Goal: Task Accomplishment & Management: Manage account settings

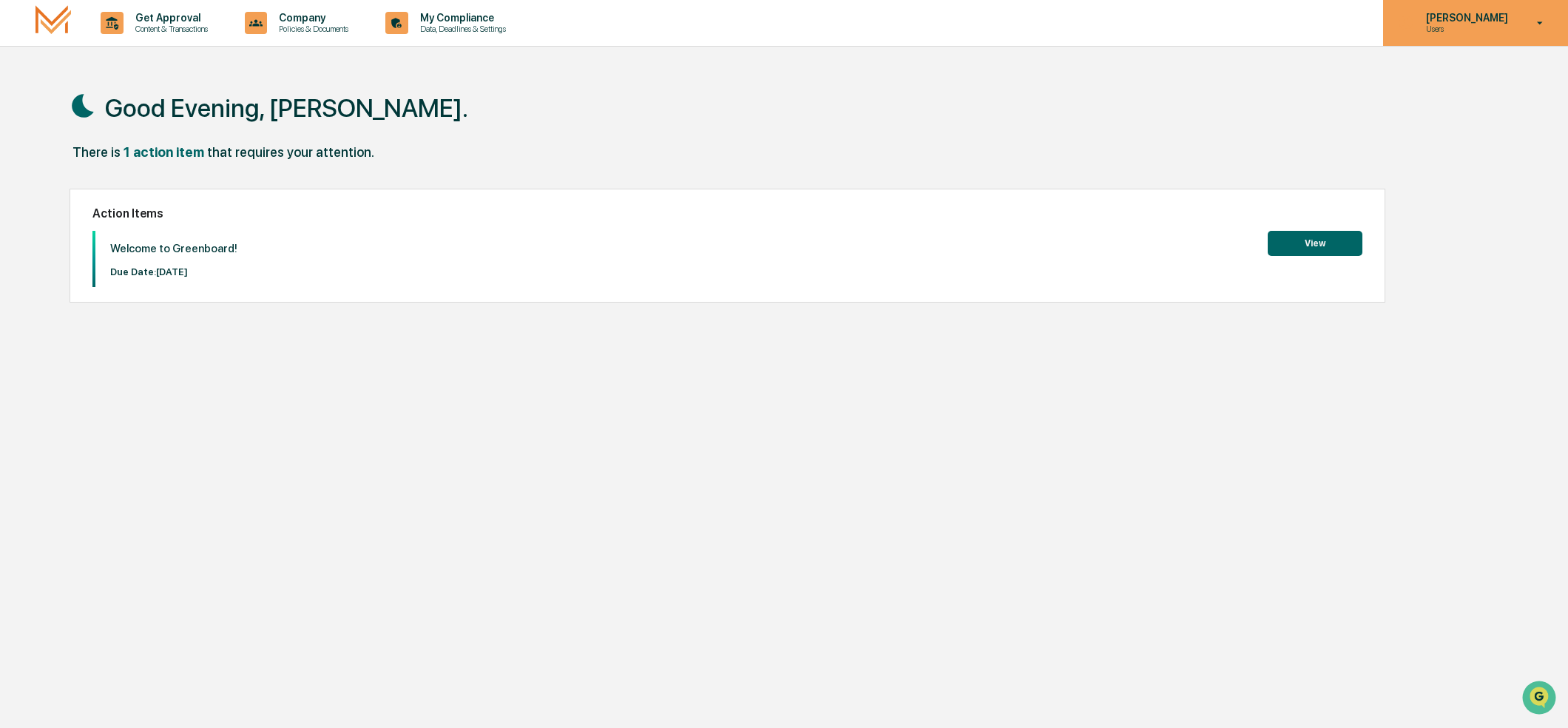
click at [1488, 23] on p "[PERSON_NAME]" at bounding box center [1465, 17] width 101 height 11
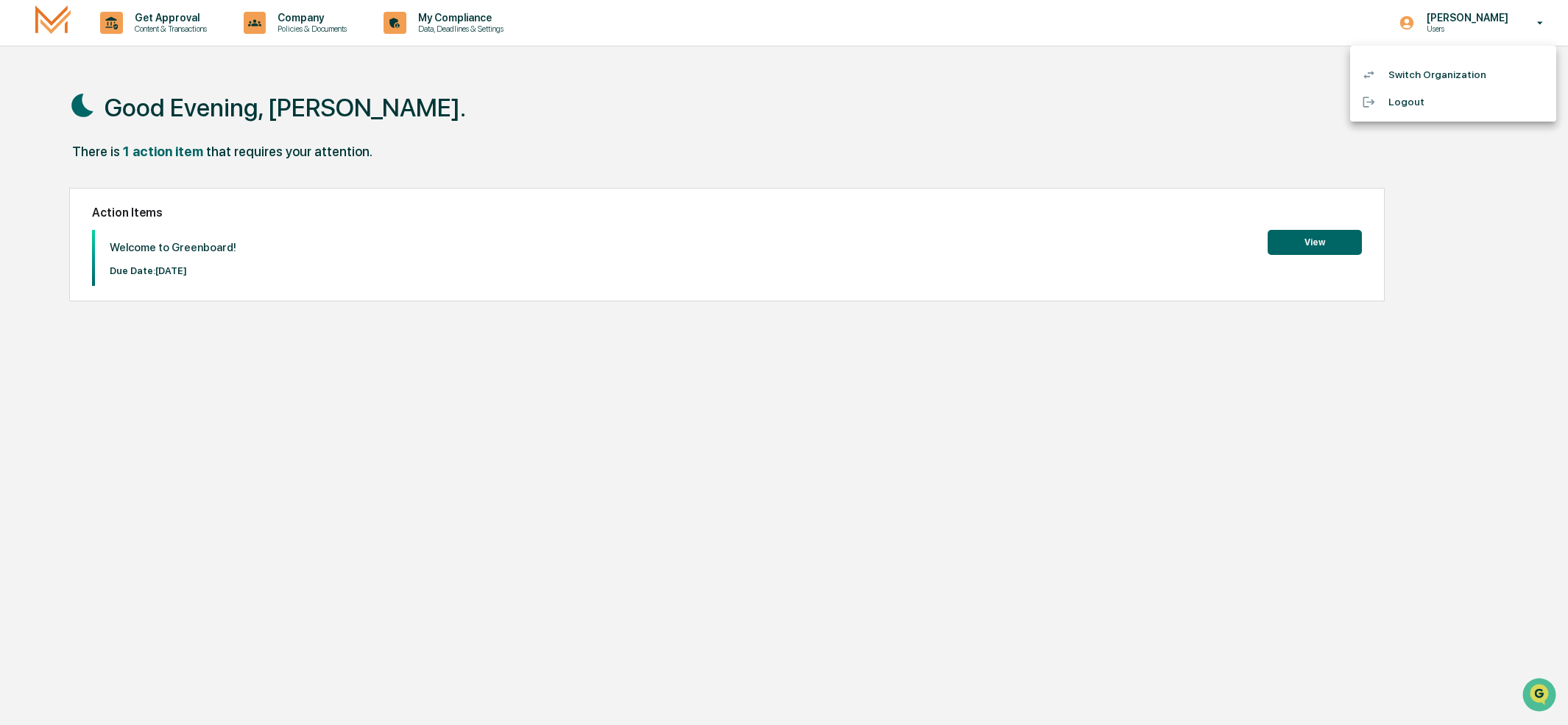
click at [1403, 106] on li "Logout" at bounding box center [1453, 102] width 206 height 27
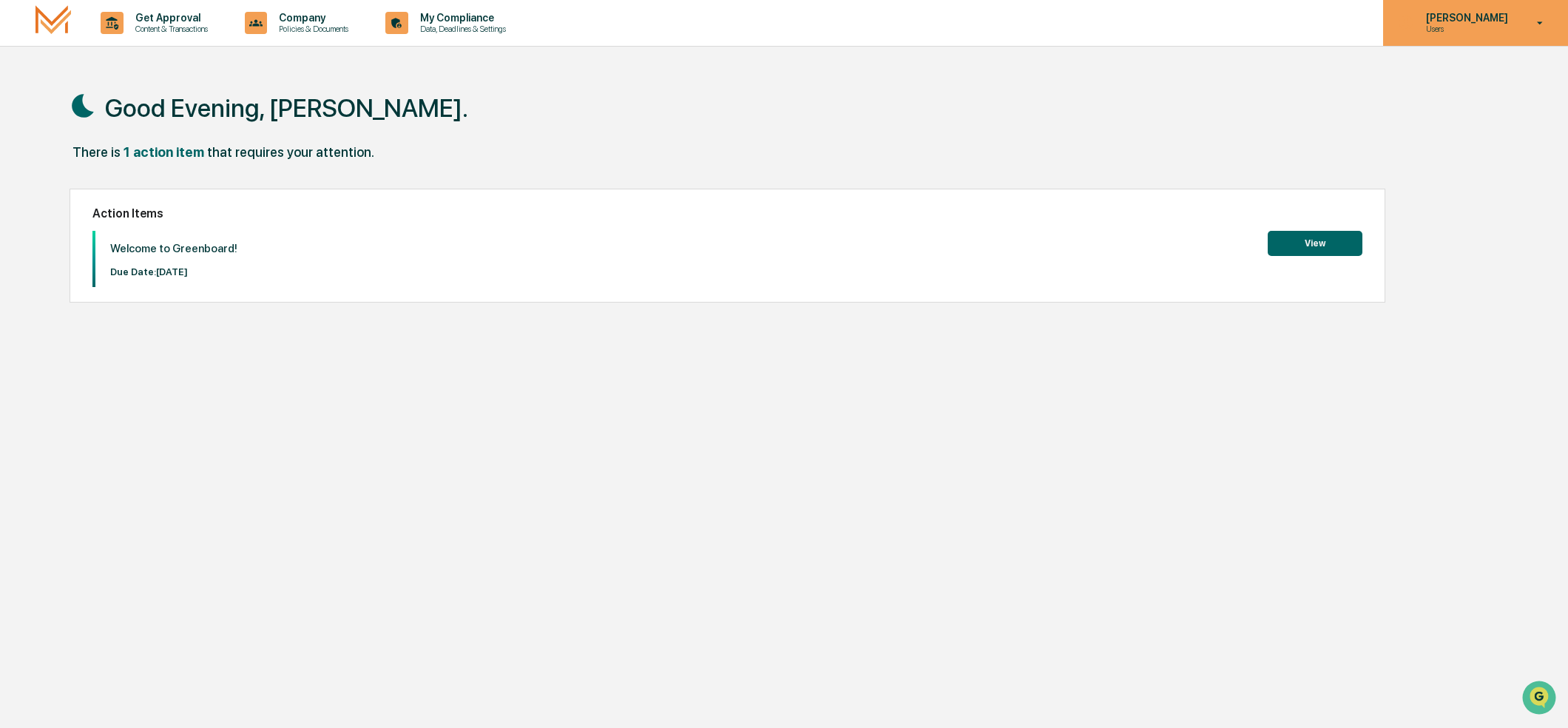
click at [1534, 20] on icon at bounding box center [1540, 23] width 26 height 14
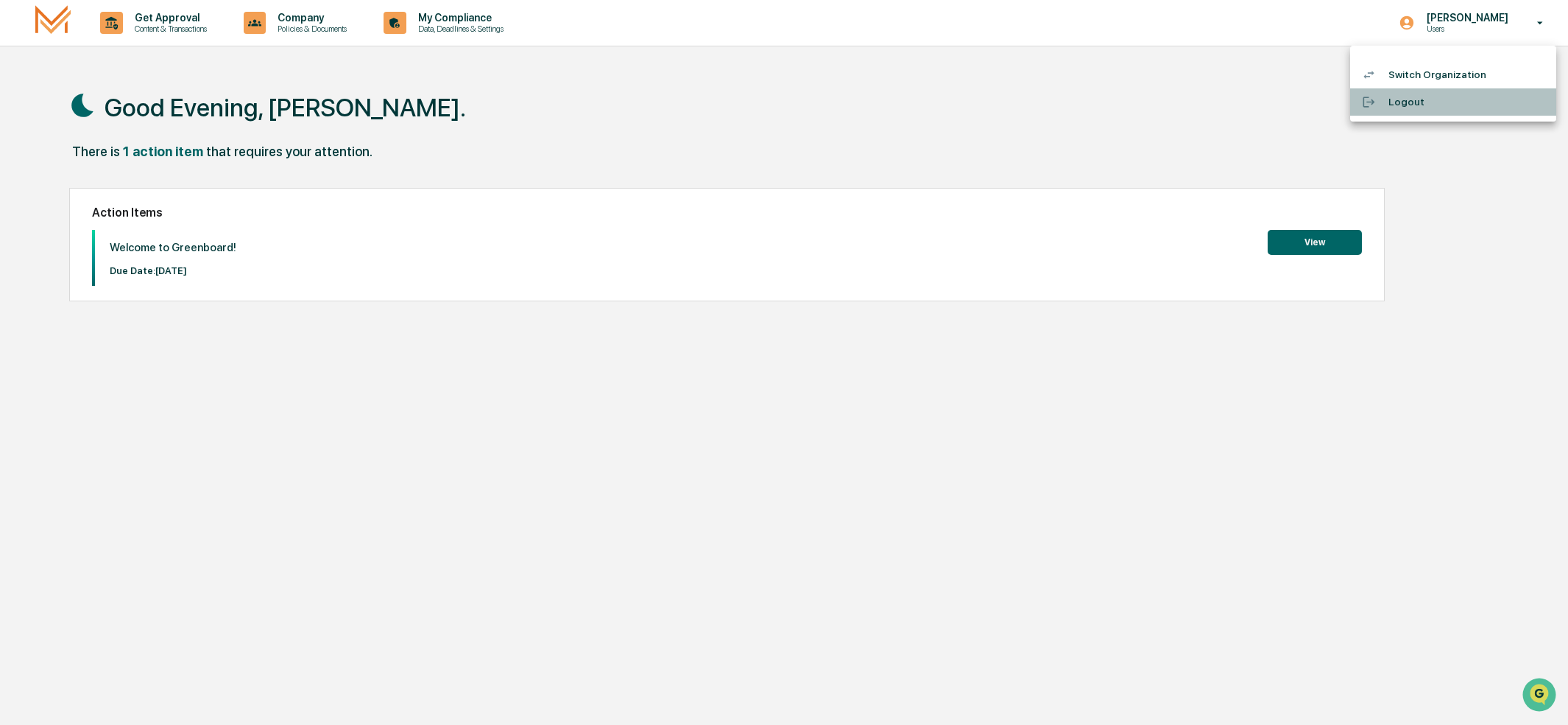
click at [1396, 101] on li "Logout" at bounding box center [1453, 102] width 206 height 27
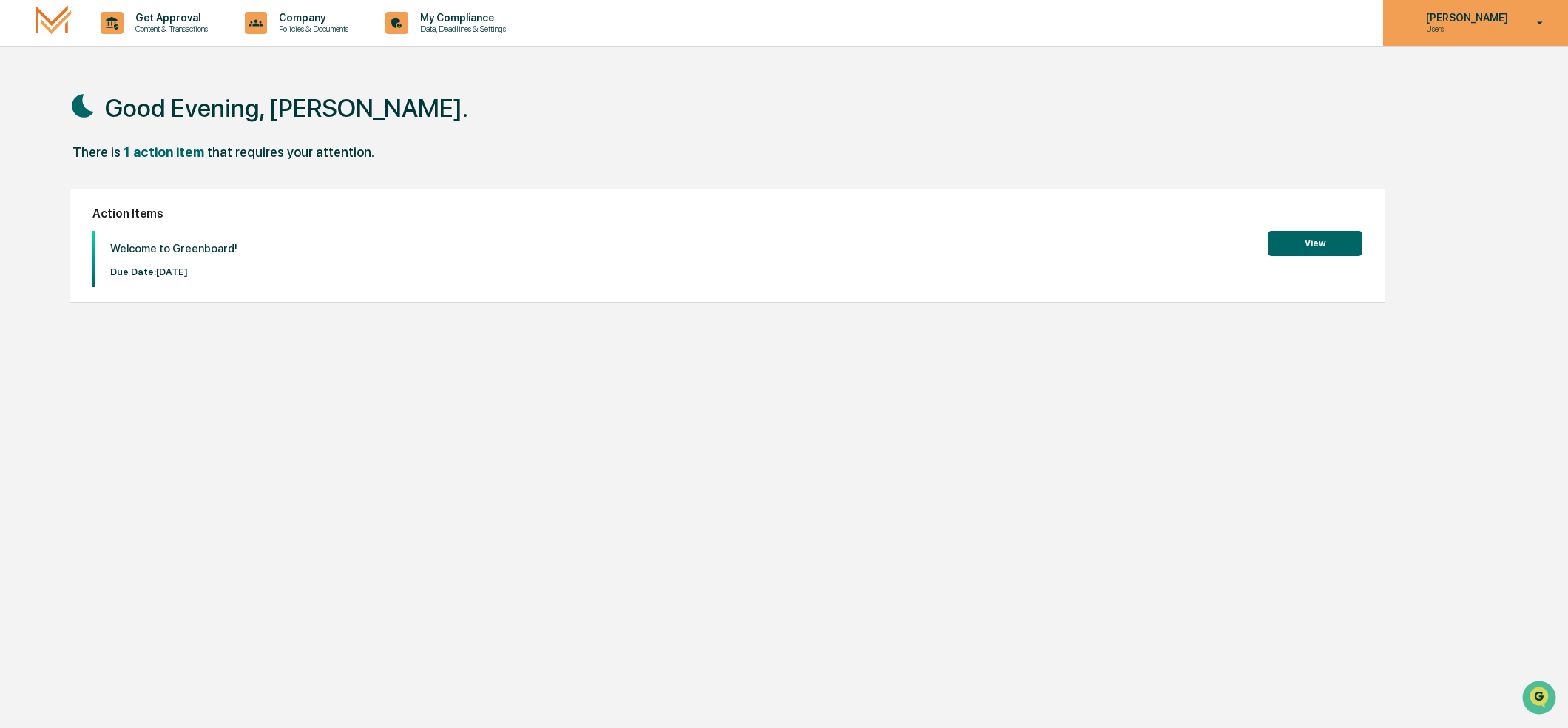
click at [1497, 23] on p "[PERSON_NAME]" at bounding box center [1465, 17] width 101 height 11
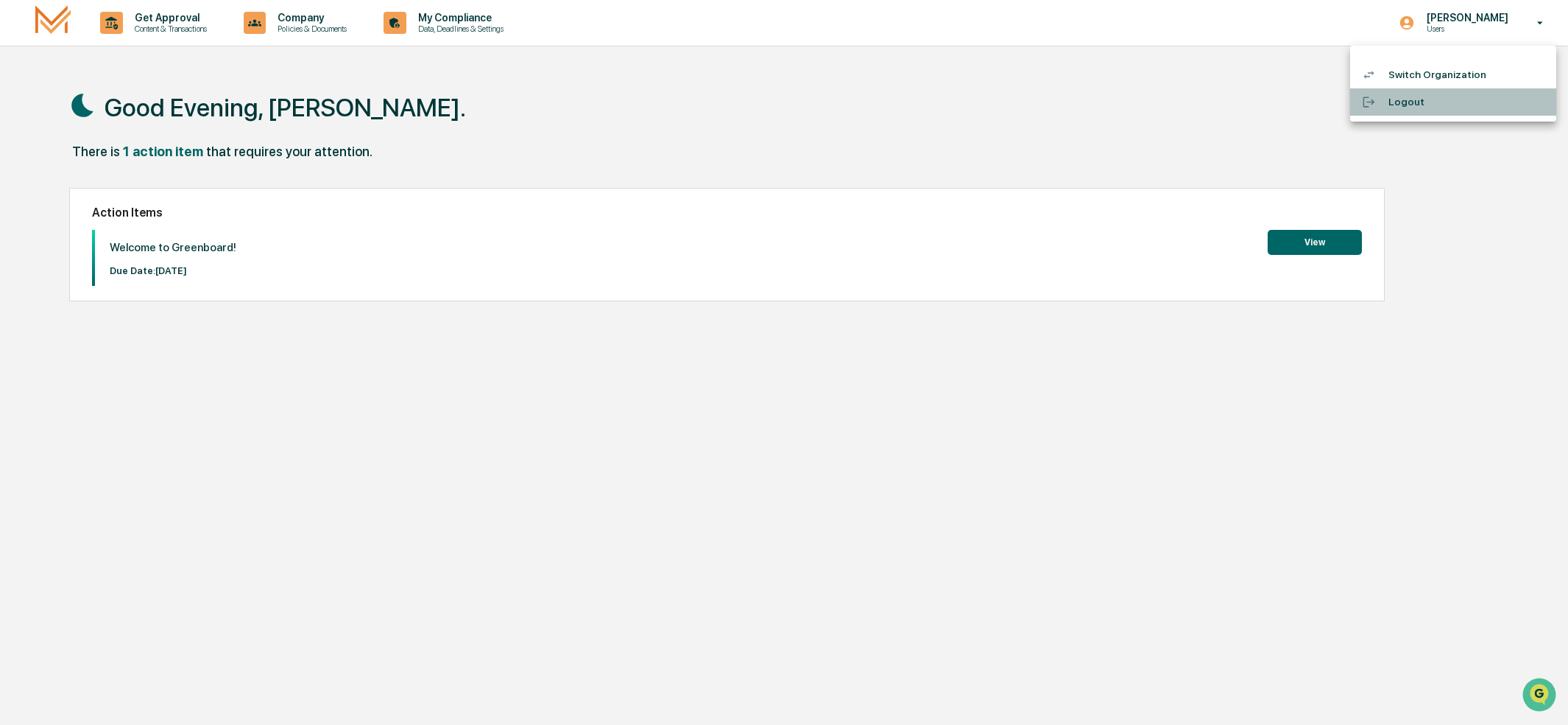
click at [1425, 101] on li "Logout" at bounding box center [1453, 102] width 206 height 27
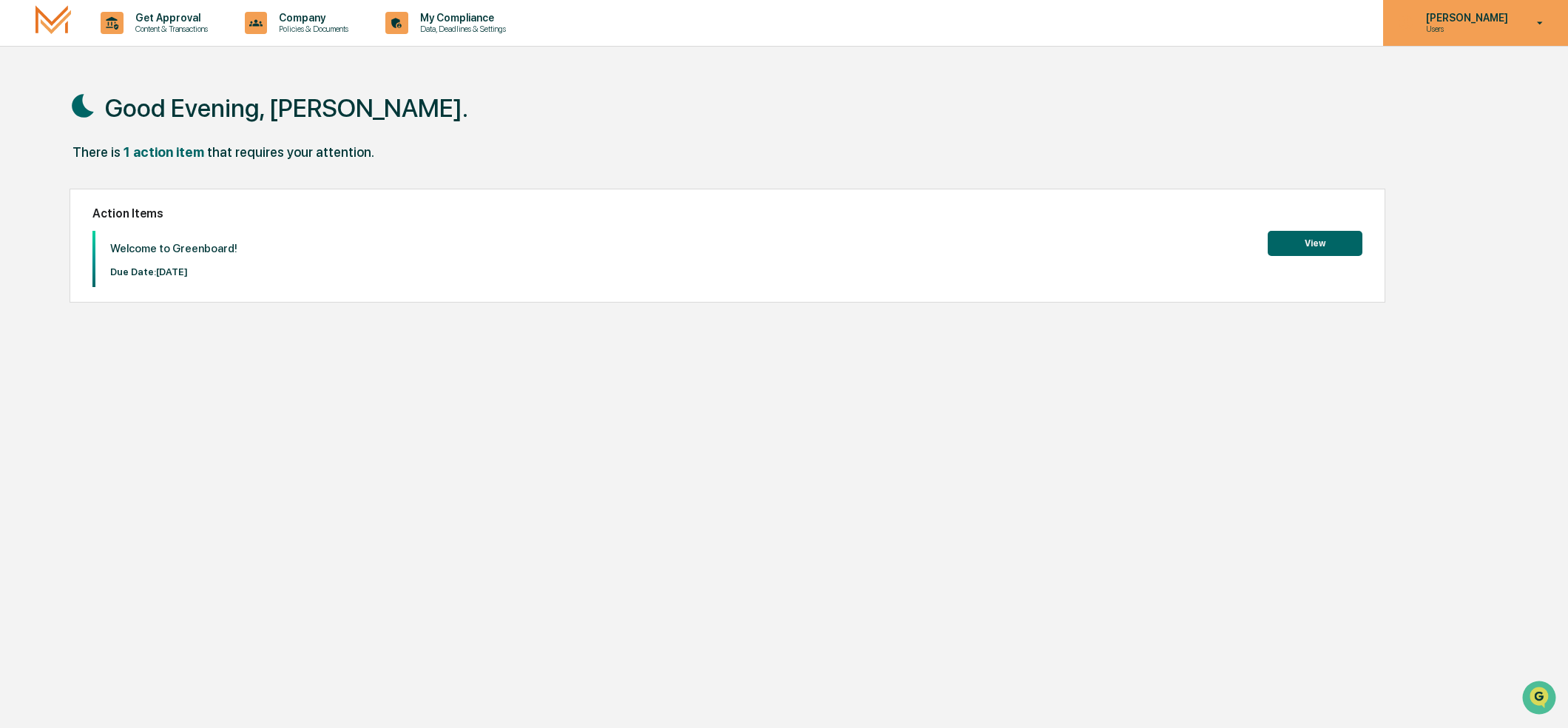
click at [1534, 22] on icon at bounding box center [1540, 23] width 26 height 14
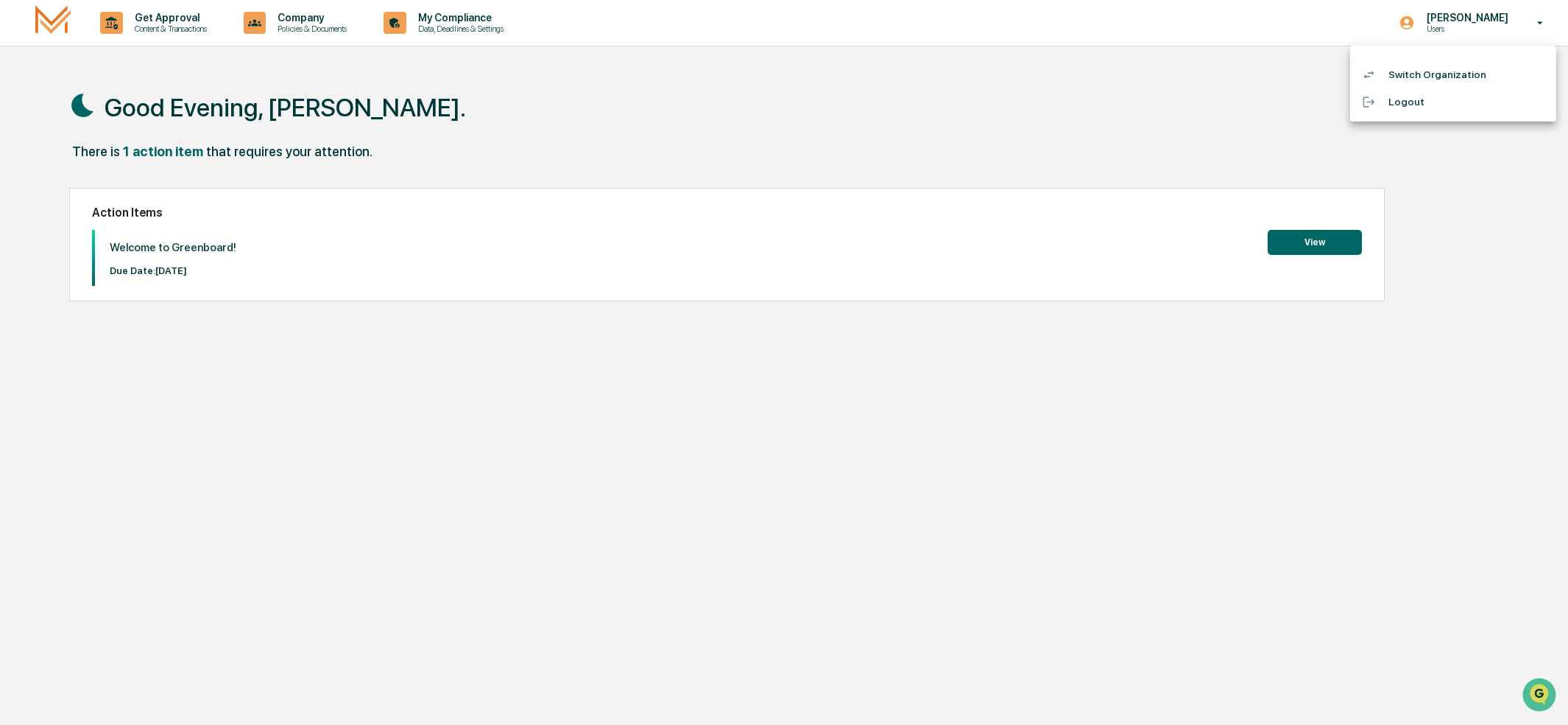
click at [1404, 95] on li "Logout" at bounding box center [1453, 102] width 206 height 27
